Goal: Task Accomplishment & Management: Check status

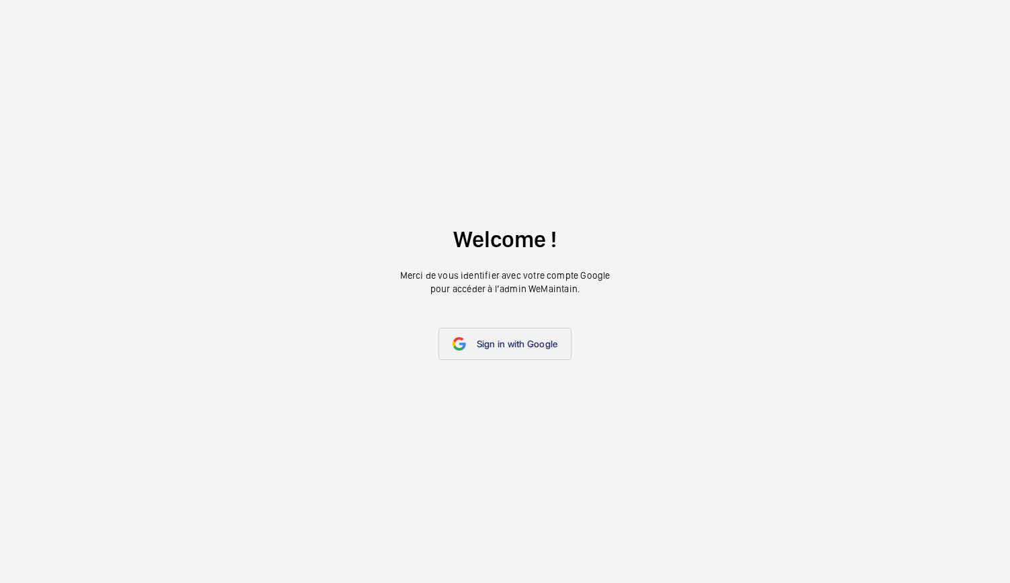
click at [511, 330] on link "Sign in with Google" at bounding box center [506, 344] width 134 height 32
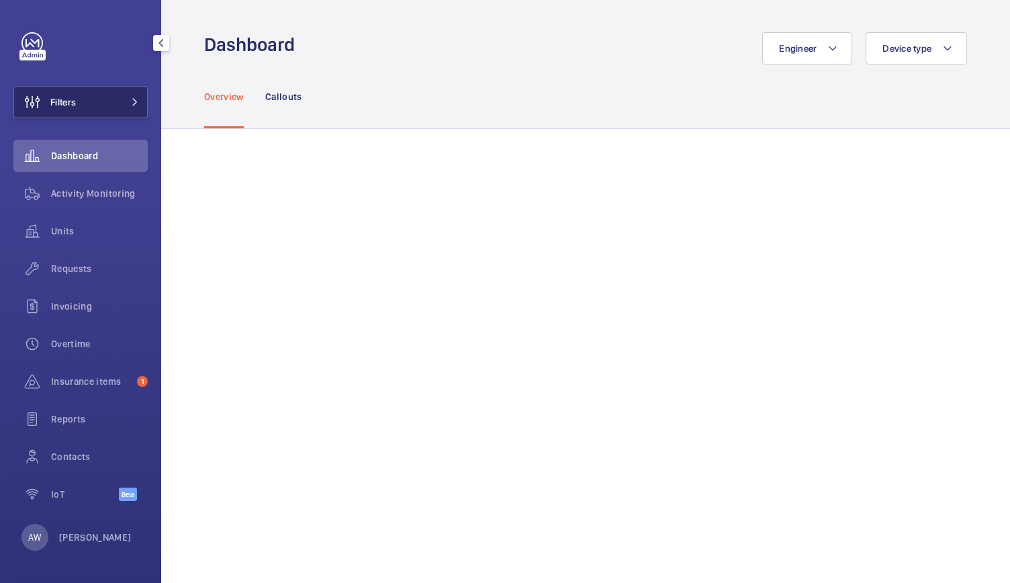
click at [87, 108] on button "Filters" at bounding box center [80, 102] width 134 height 32
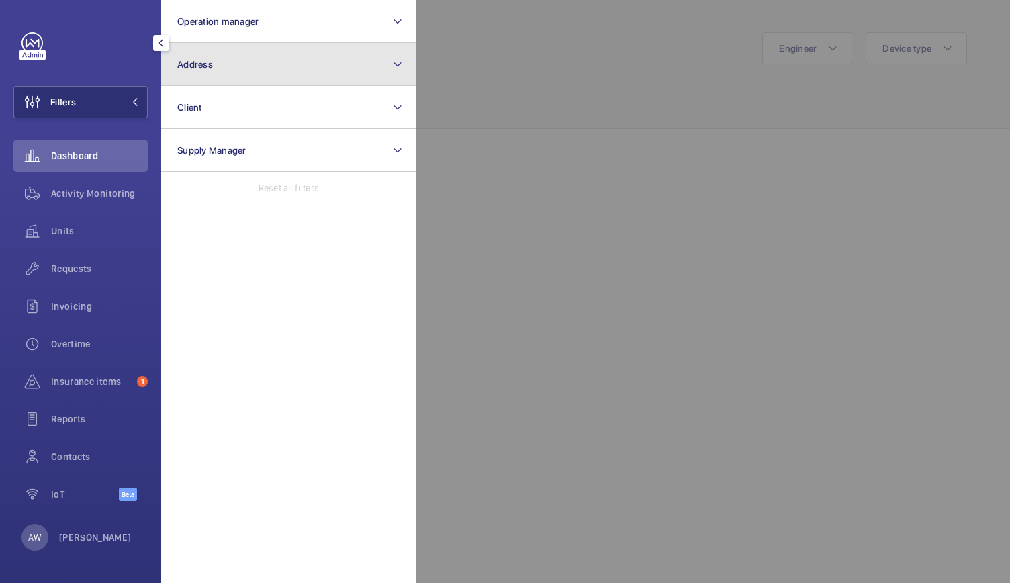
click at [244, 57] on button "Address" at bounding box center [288, 64] width 255 height 43
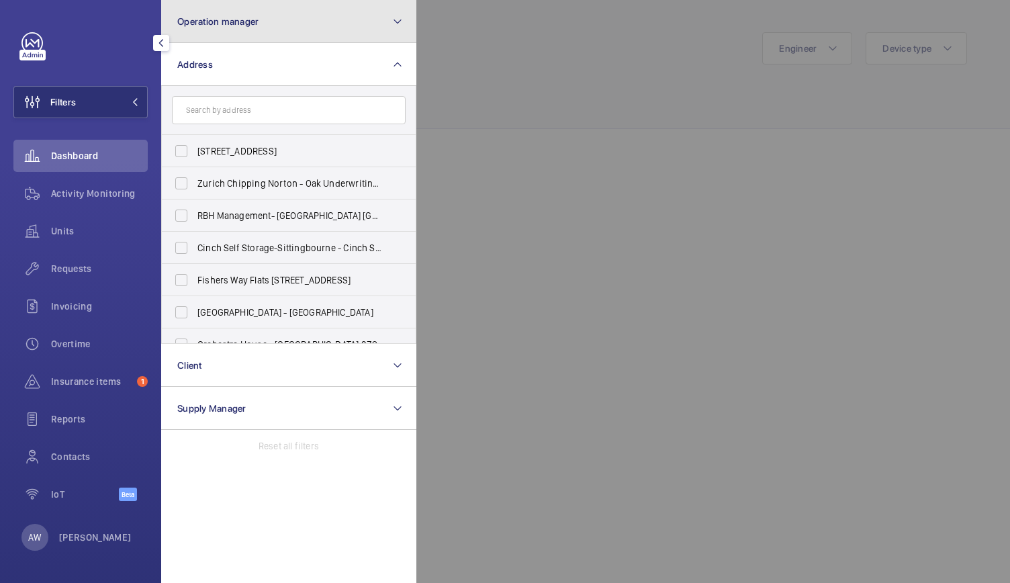
click at [249, 6] on button "Operation manager" at bounding box center [288, 21] width 255 height 43
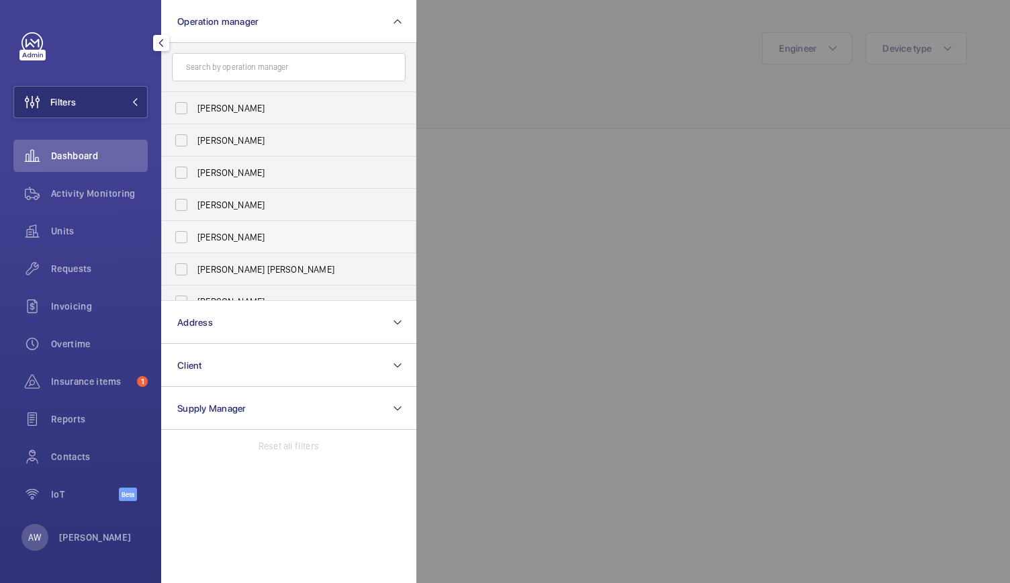
scroll to position [82, 0]
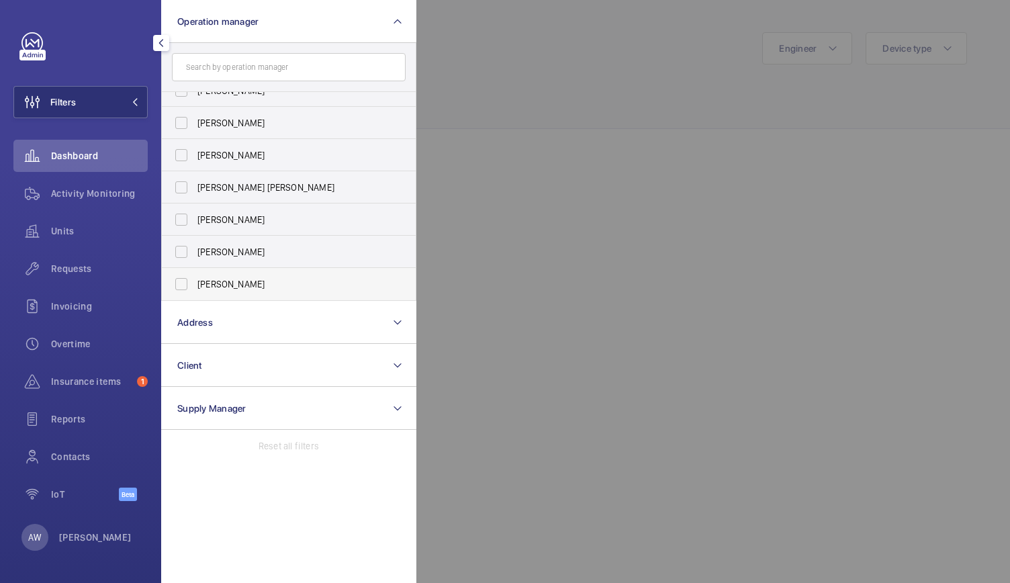
click at [177, 279] on label "[PERSON_NAME]" at bounding box center [279, 284] width 234 height 32
click at [177, 279] on input "[PERSON_NAME]" at bounding box center [181, 284] width 27 height 27
checkbox input "true"
click at [224, 54] on input "text" at bounding box center [289, 67] width 234 height 28
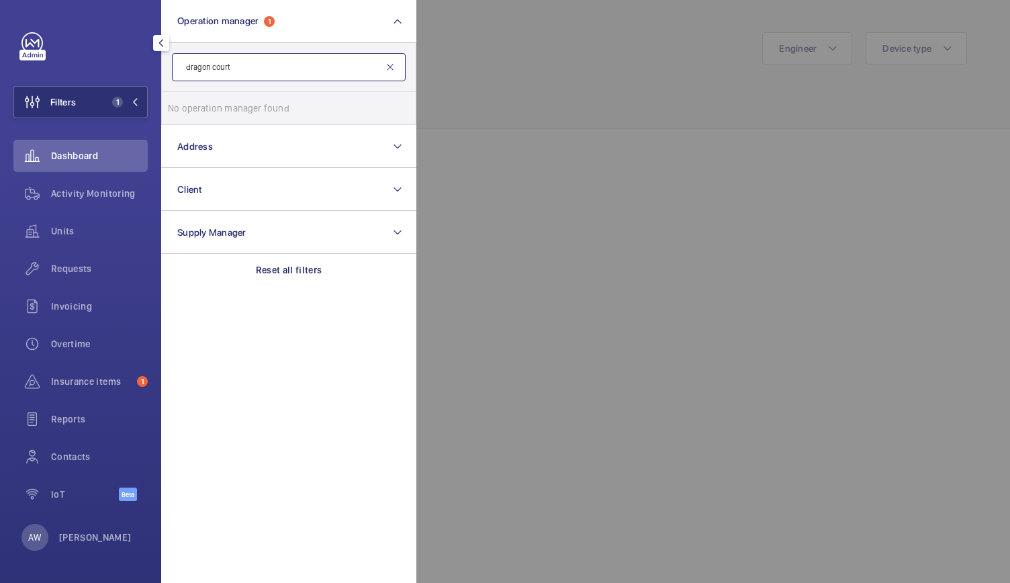
type input "dragon court"
click at [388, 67] on mat-icon at bounding box center [390, 67] width 11 height 11
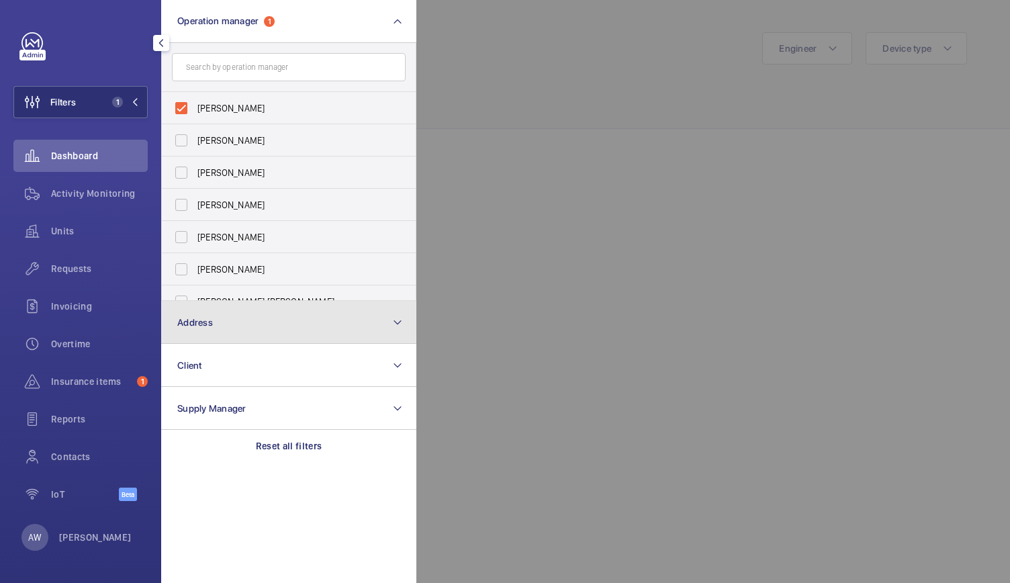
click at [252, 333] on button "Address" at bounding box center [288, 322] width 255 height 43
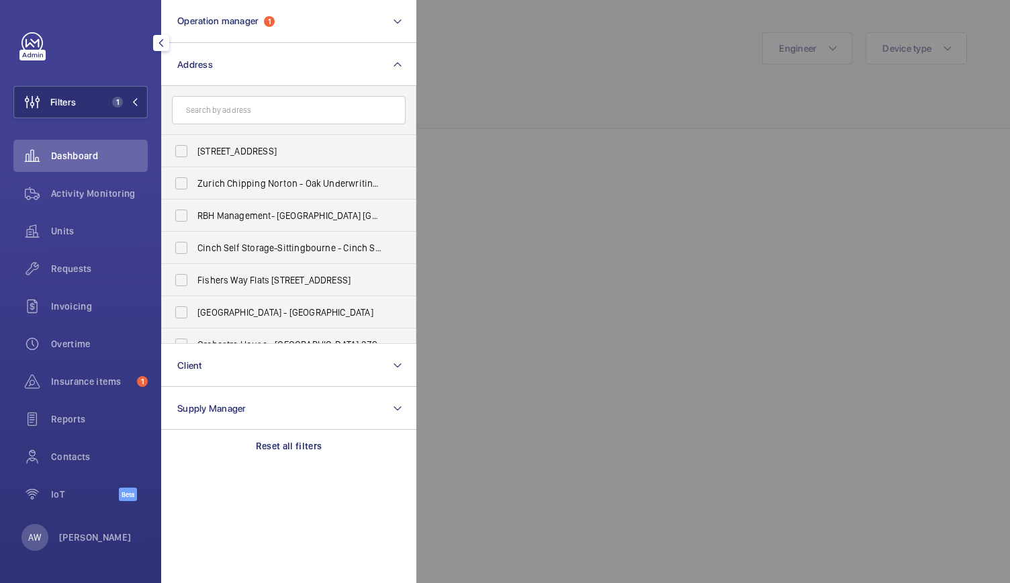
click at [247, 107] on input "text" at bounding box center [289, 110] width 234 height 28
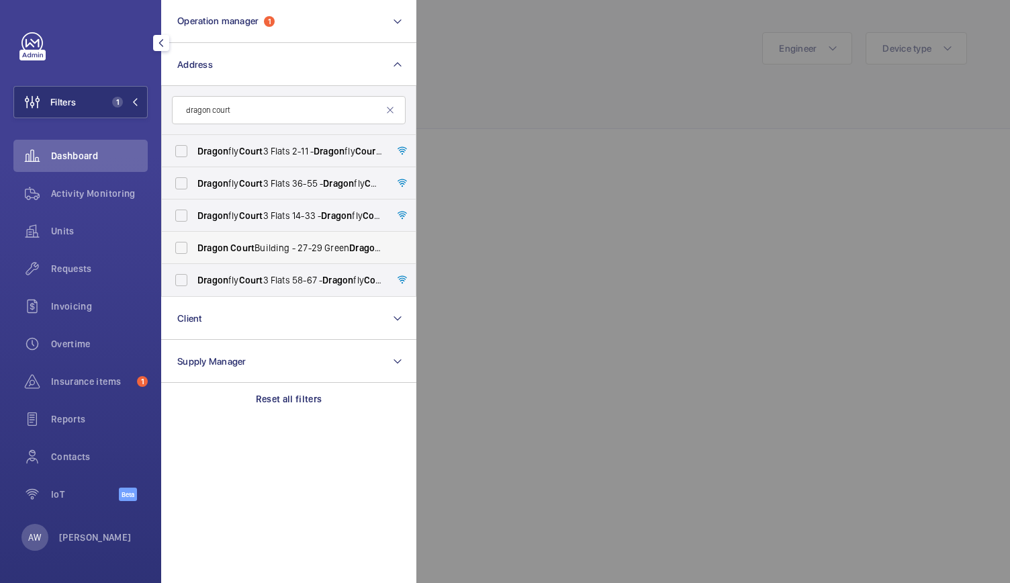
type input "dragon court"
click at [202, 246] on span "Dragon" at bounding box center [212, 248] width 31 height 11
click at [195, 246] on input "[GEOGRAPHIC_DATA] - [STREET_ADDRESS][PERSON_NAME]" at bounding box center [181, 247] width 27 height 27
checkbox input "true"
click at [654, 162] on div at bounding box center [921, 291] width 1010 height 583
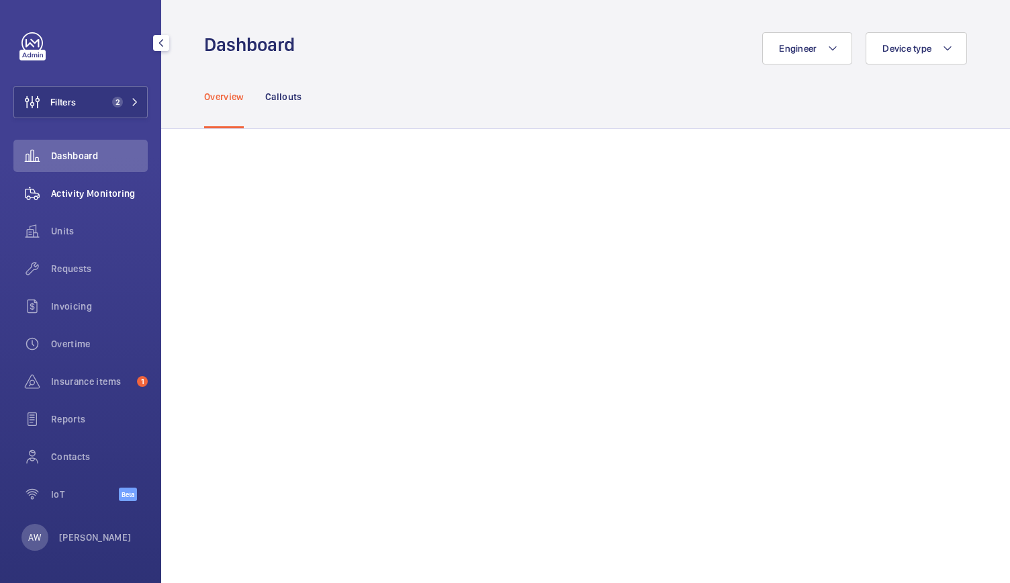
click at [83, 206] on div "Activity Monitoring" at bounding box center [80, 193] width 134 height 32
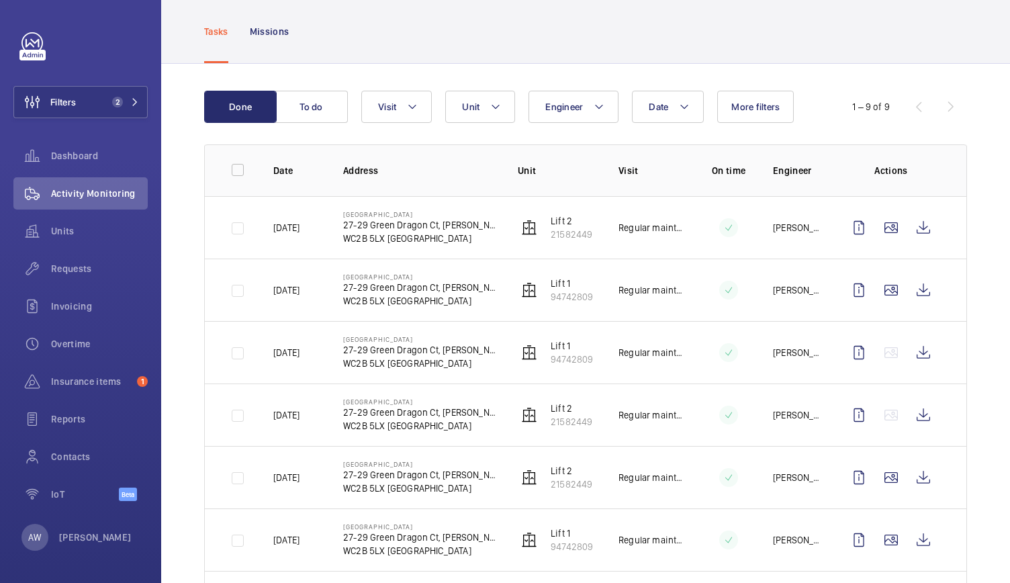
scroll to position [140, 0]
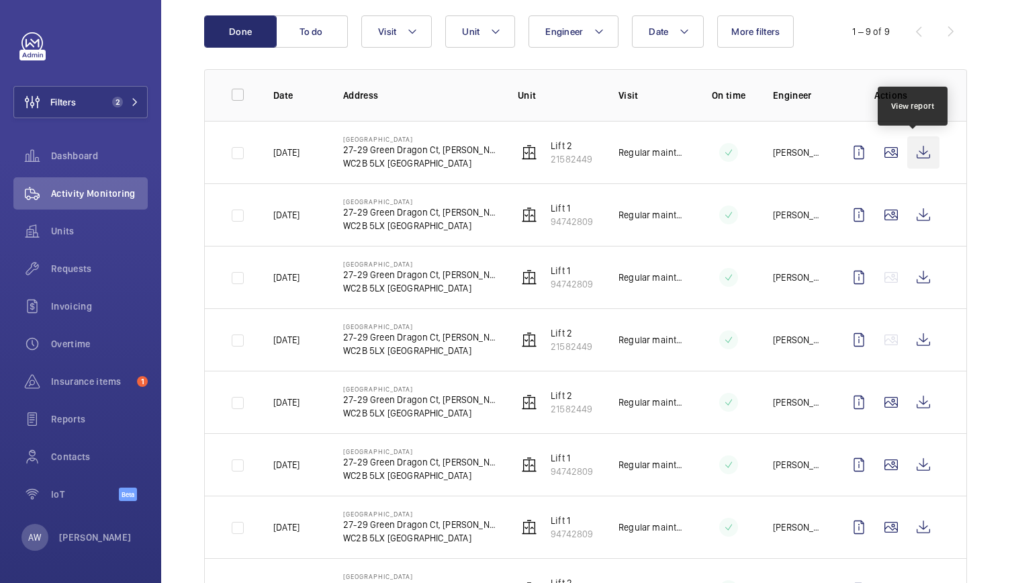
click at [917, 152] on wm-front-icon-button at bounding box center [924, 152] width 32 height 32
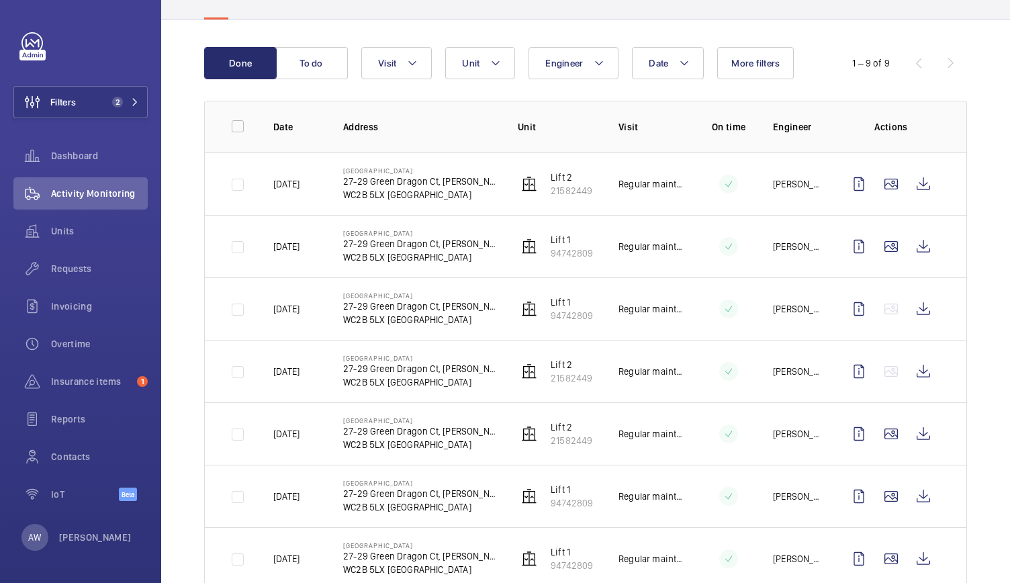
scroll to position [108, 0]
click at [915, 182] on wm-front-icon-button at bounding box center [924, 185] width 32 height 32
click at [106, 96] on button "Filters 2" at bounding box center [80, 102] width 134 height 32
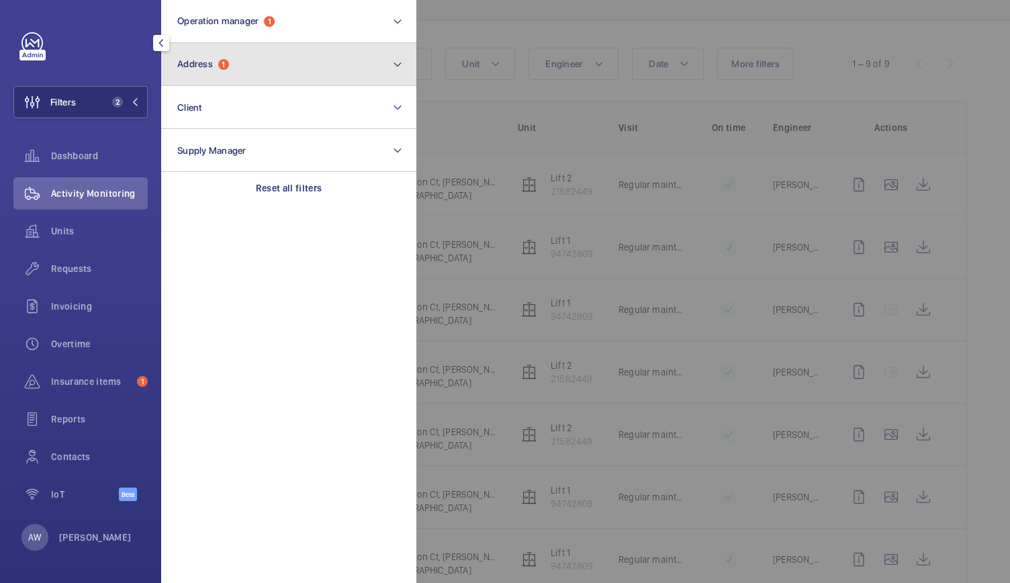
click at [227, 65] on span "1" at bounding box center [223, 64] width 11 height 11
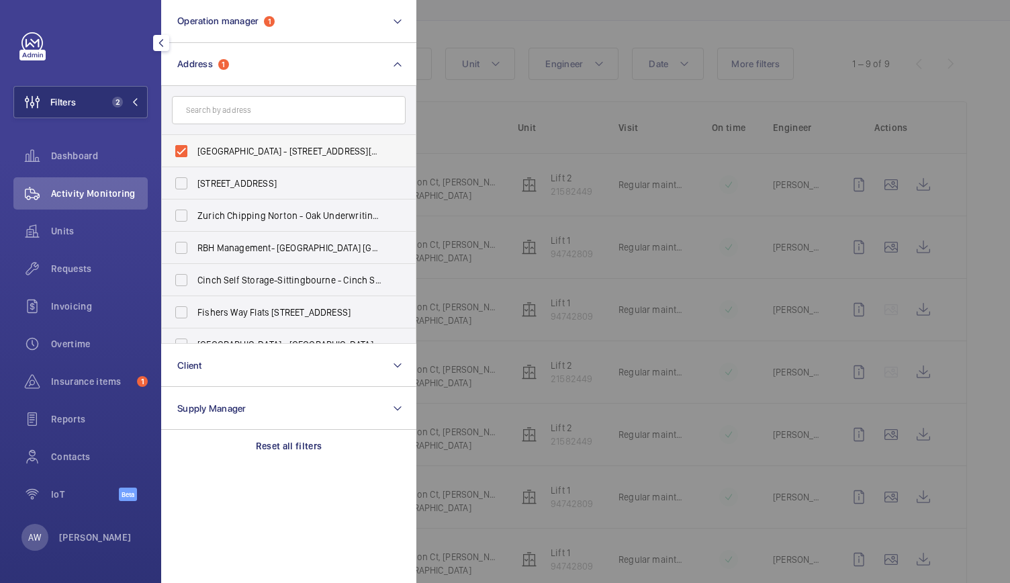
click at [181, 156] on label "[GEOGRAPHIC_DATA] - [STREET_ADDRESS][PERSON_NAME]" at bounding box center [279, 151] width 234 height 32
click at [181, 156] on input "[GEOGRAPHIC_DATA] - [STREET_ADDRESS][PERSON_NAME]" at bounding box center [181, 151] width 27 height 27
checkbox input "false"
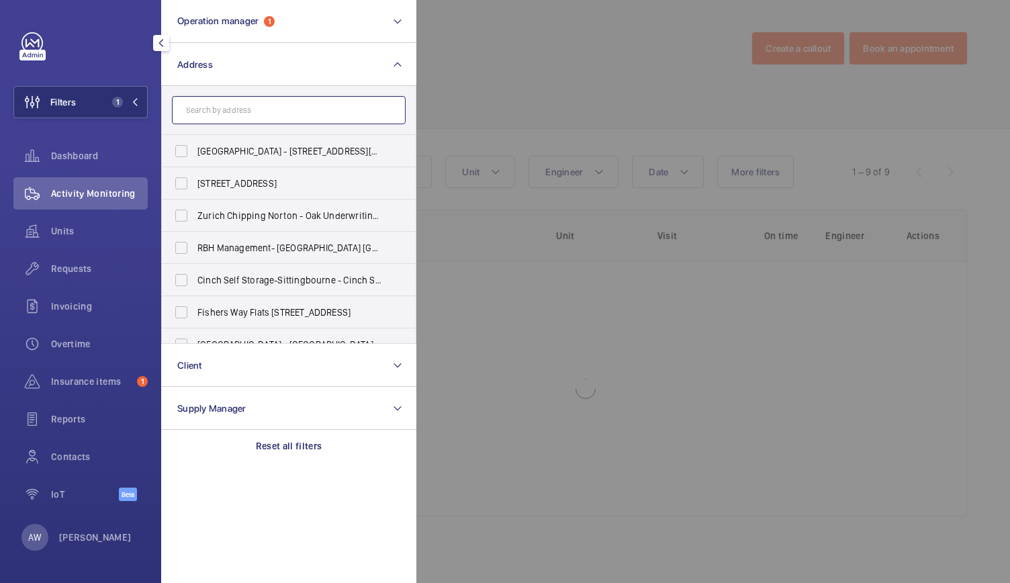
click at [213, 114] on input "text" at bounding box center [289, 110] width 234 height 28
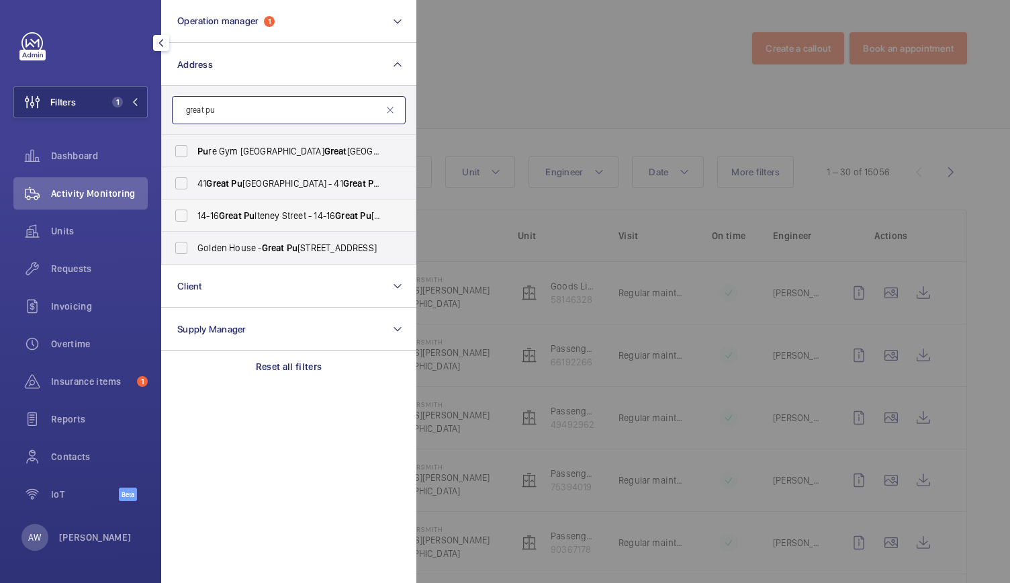
type input "great pu"
click at [258, 222] on span "[STREET_ADDRESS]" at bounding box center [289, 215] width 185 height 13
click at [195, 222] on input "[STREET_ADDRESS]" at bounding box center [181, 215] width 27 height 27
checkbox input "true"
click at [535, 90] on div at bounding box center [921, 291] width 1010 height 583
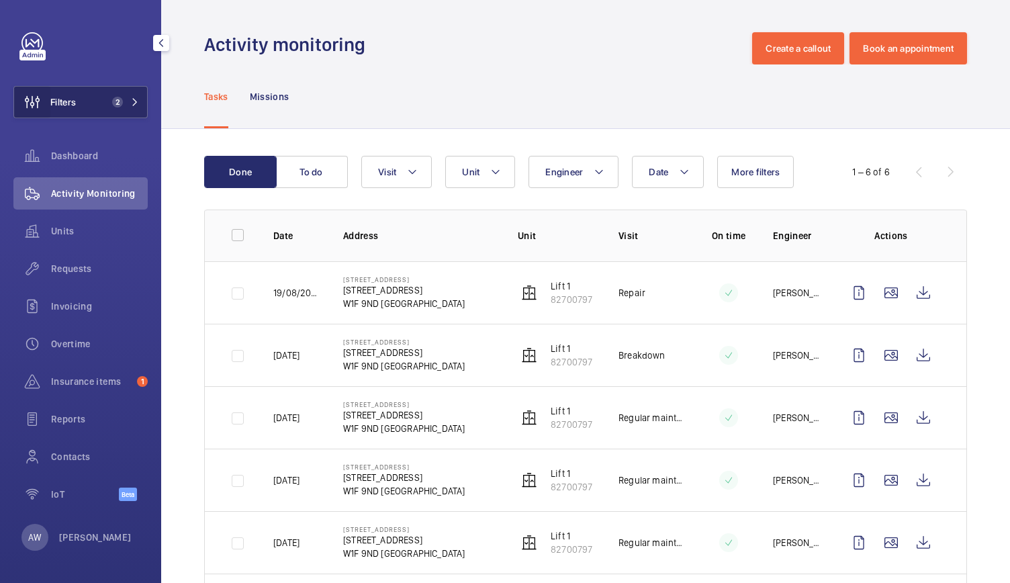
click at [48, 109] on wm-front-icon-button at bounding box center [32, 102] width 36 height 32
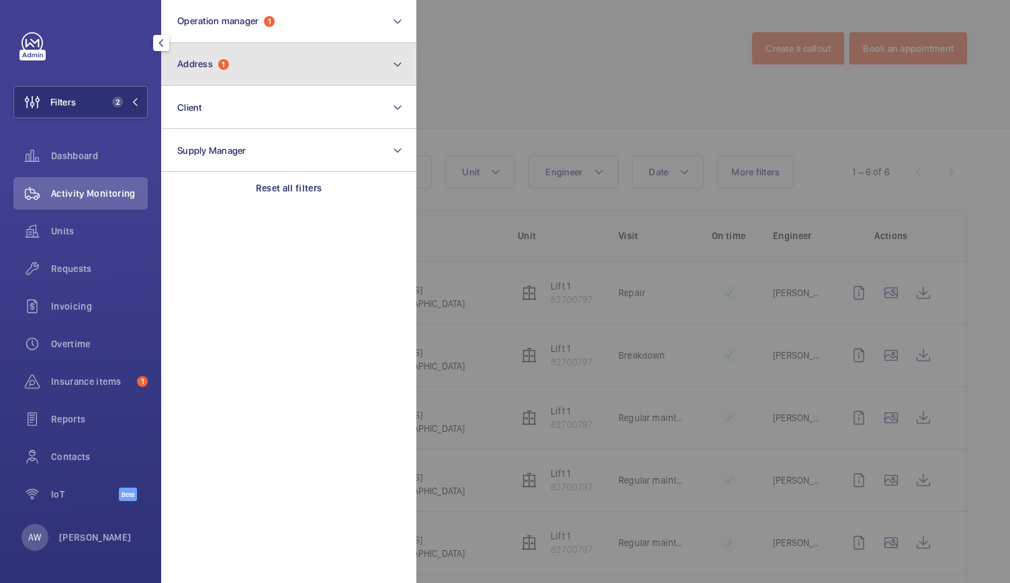
click at [196, 61] on span "Address" at bounding box center [195, 63] width 36 height 11
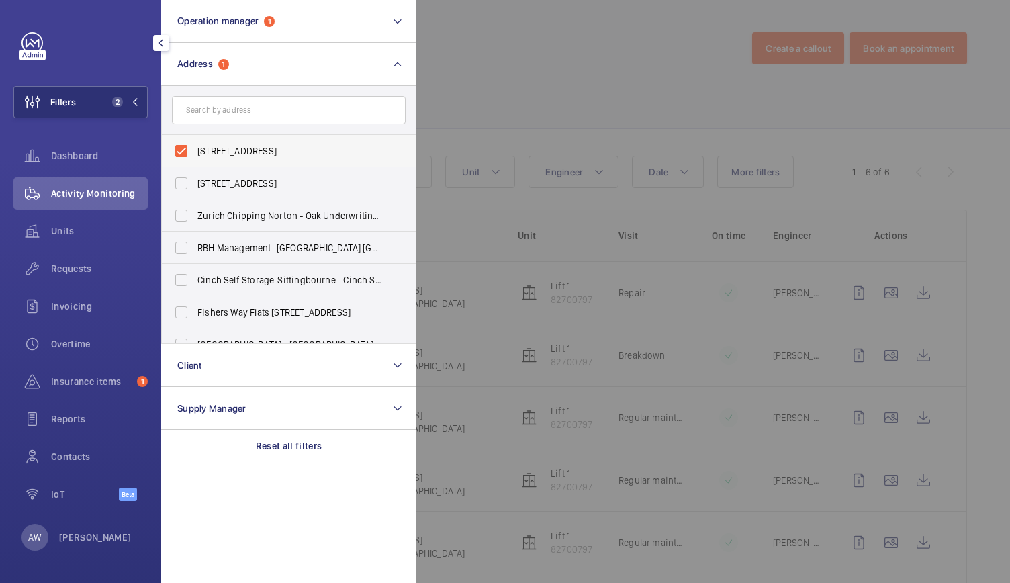
click at [183, 144] on label "[STREET_ADDRESS]" at bounding box center [279, 151] width 234 height 32
click at [183, 144] on input "[STREET_ADDRESS]" at bounding box center [181, 151] width 27 height 27
checkbox input "false"
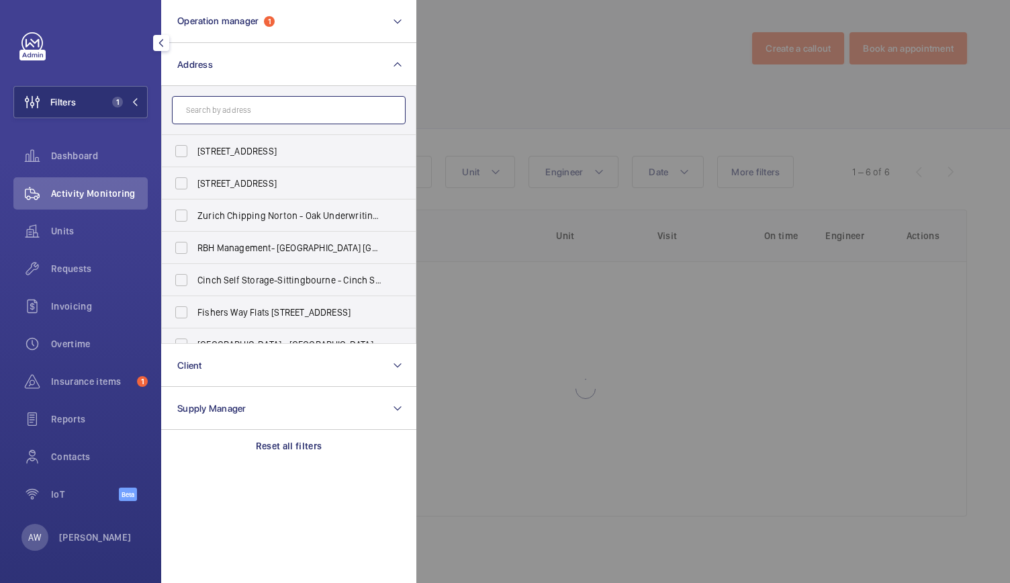
click at [200, 116] on input "text" at bounding box center [289, 110] width 234 height 28
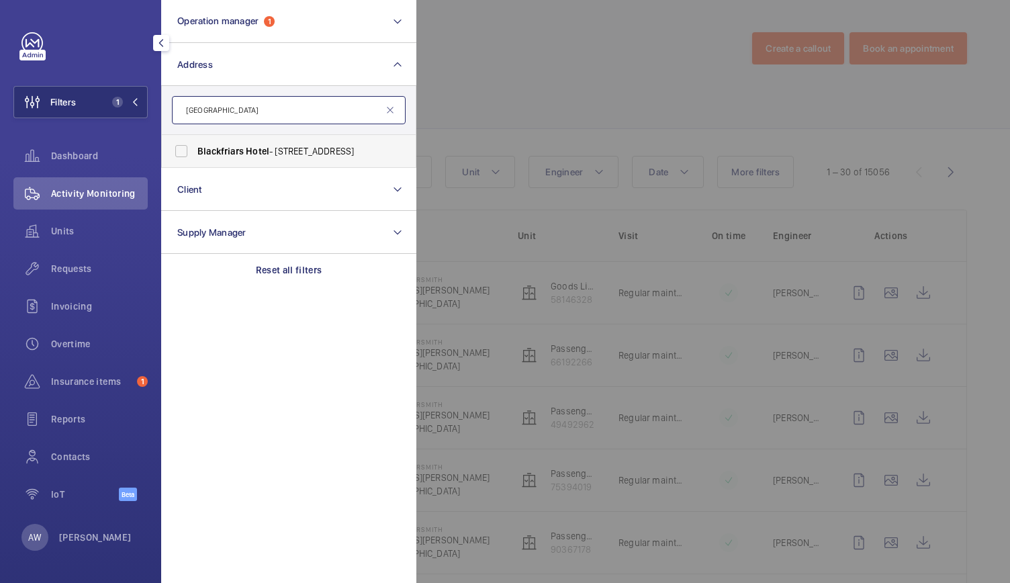
type input "[GEOGRAPHIC_DATA]"
click at [191, 148] on label "[GEOGRAPHIC_DATA] - [STREET_ADDRESS]" at bounding box center [279, 151] width 234 height 32
click at [191, 148] on input "[GEOGRAPHIC_DATA] - [STREET_ADDRESS]" at bounding box center [181, 151] width 27 height 27
checkbox input "true"
click at [91, 273] on span "Requests" at bounding box center [99, 268] width 97 height 13
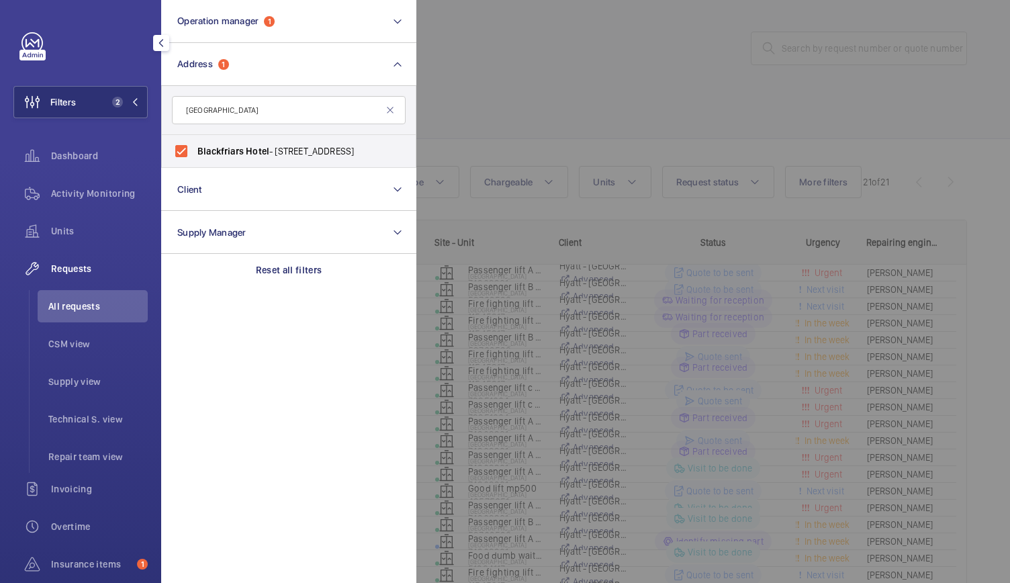
click at [515, 390] on div at bounding box center [921, 291] width 1010 height 583
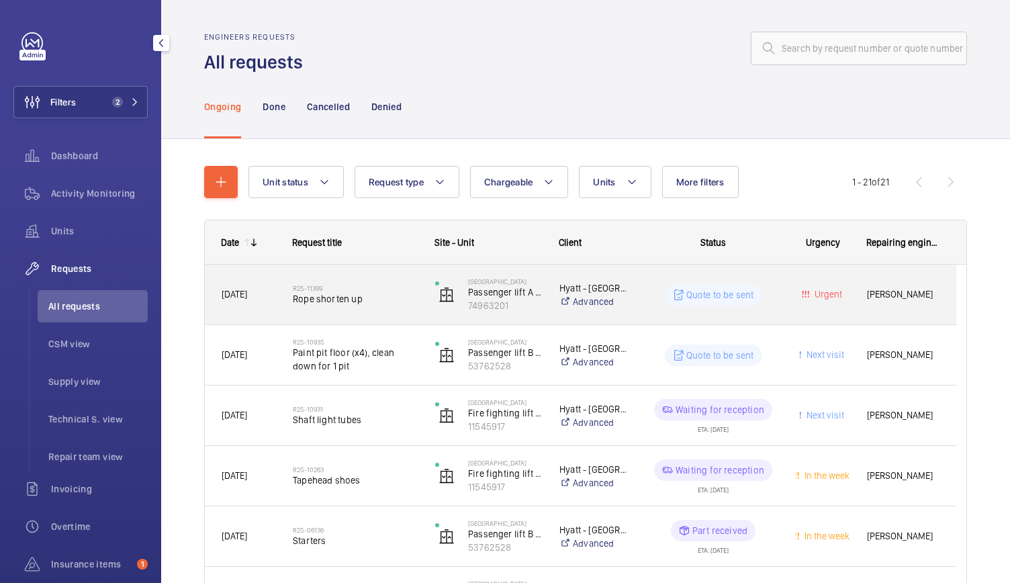
click at [376, 290] on h2 "R25-11399" at bounding box center [355, 288] width 125 height 8
